Goal: Find contact information: Find contact information

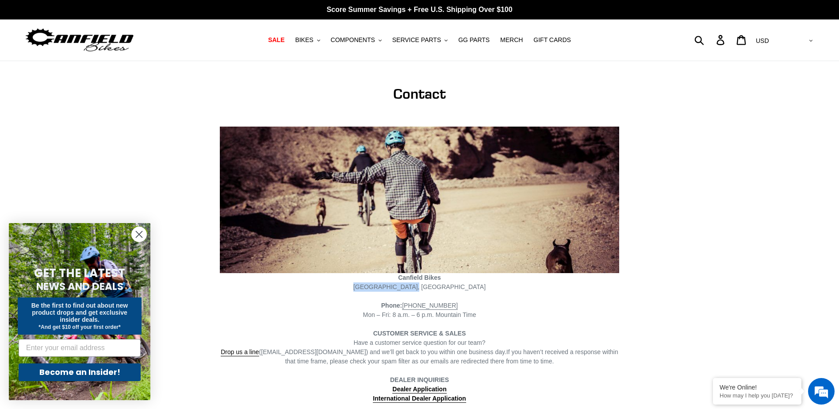
drag, startPoint x: 393, startPoint y: 287, endPoint x: 445, endPoint y: 290, distance: 52.7
click at [445, 290] on span "Poncha Springs, CO" at bounding box center [419, 286] width 132 height 7
copy span "Poncha Springs, CO"
click at [363, 39] on span "COMPONENTS" at bounding box center [353, 40] width 44 height 8
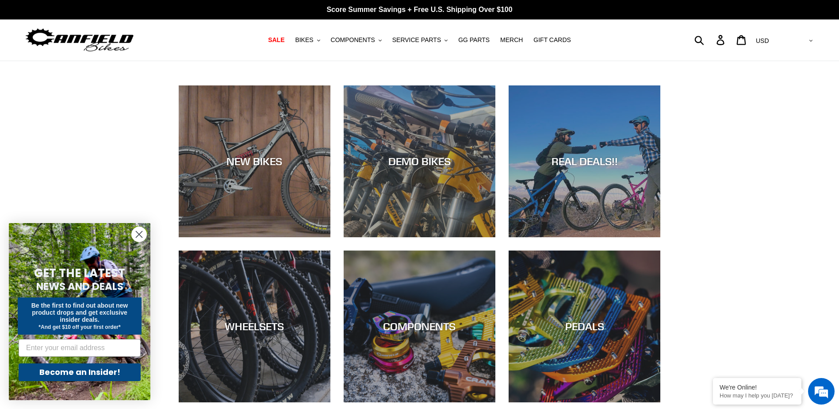
click at [803, 285] on div "NEW BIKES DEMO BIKES REAL DEALS!! WHEELSETS COMPONENTS PEDALS CRANKS" at bounding box center [419, 340] width 839 height 510
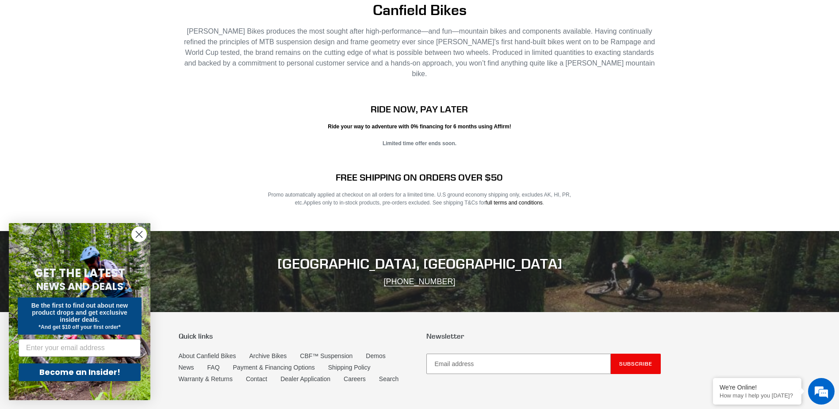
scroll to position [1385, 0]
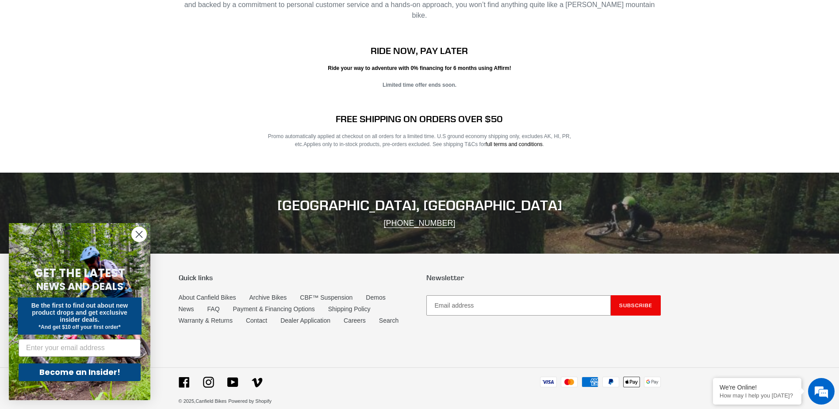
click at [129, 236] on form "GET THE LATEST NEWS AND DEALS Be the first to find out about new product drops …" at bounding box center [80, 311] width 142 height 177
click at [134, 236] on circle "Close dialog" at bounding box center [139, 234] width 15 height 15
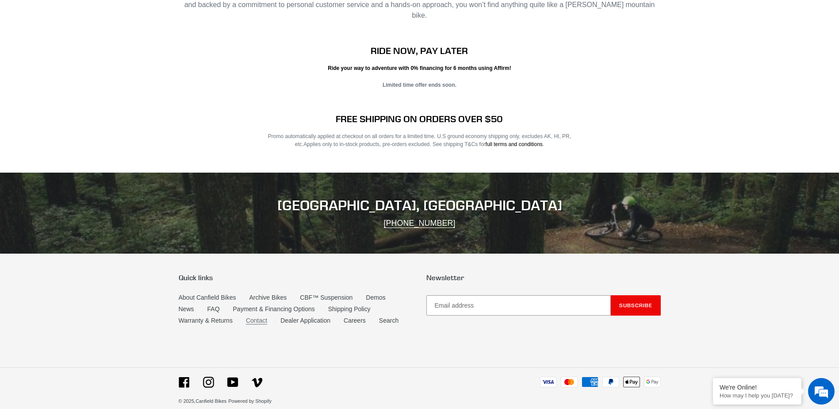
click at [253, 317] on link "Contact" at bounding box center [256, 321] width 21 height 8
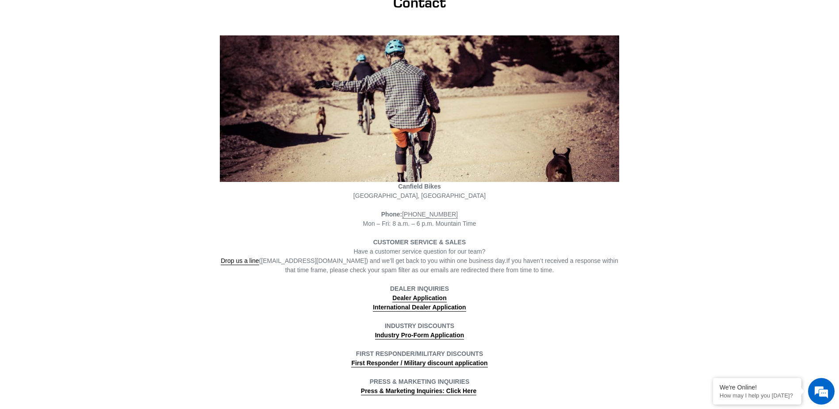
scroll to position [133, 0]
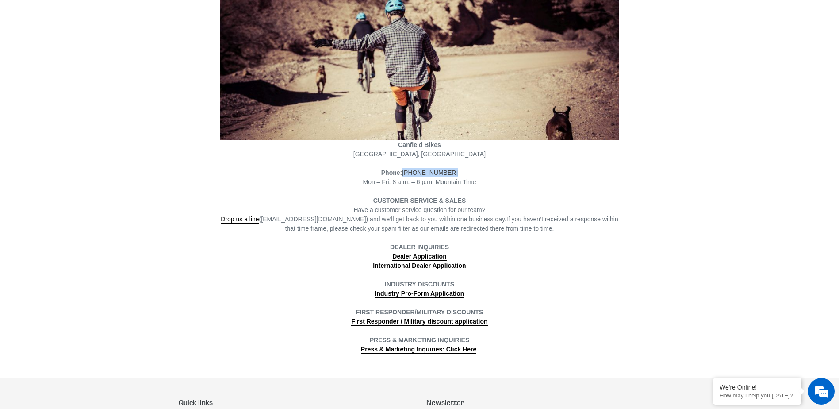
drag, startPoint x: 452, startPoint y: 172, endPoint x: 410, endPoint y: 173, distance: 41.6
click at [410, 173] on div "Phone: (801) 548-2556 Mon – Fri: 8 a.m. – 6 p.m. Mountain Time" at bounding box center [419, 177] width 399 height 19
copy link "[PHONE_NUMBER]"
